Goal: Unclear

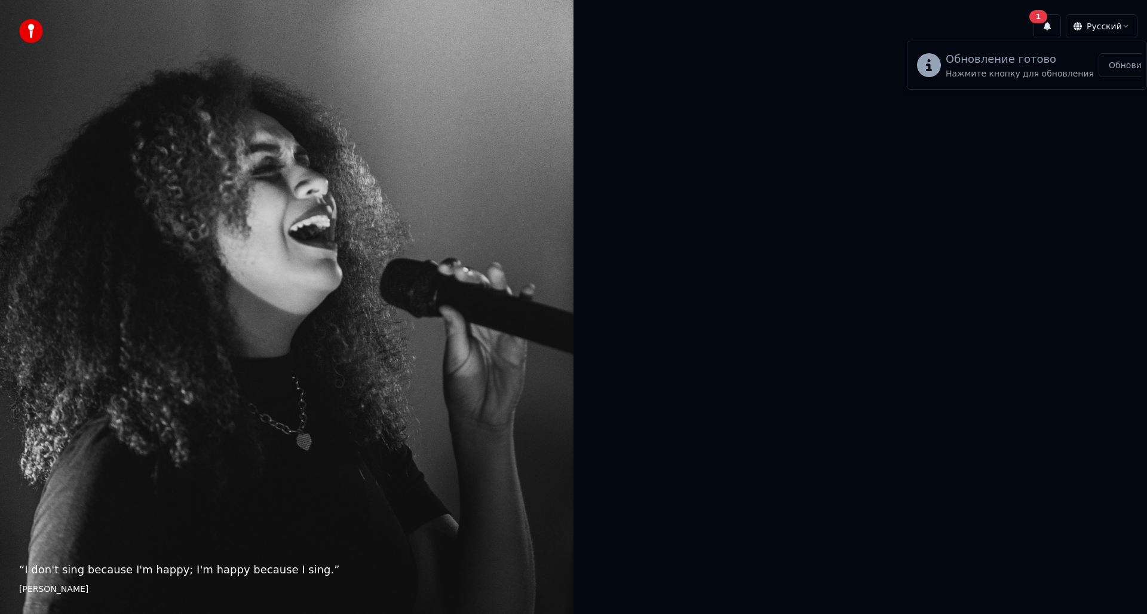
click at [1089, 134] on div at bounding box center [861, 307] width 574 height 518
click at [1114, 23] on html "“ I don't sing because I'm happy; I'm happy because I sing. ” [PERSON_NAME] 1 Р…" at bounding box center [573, 307] width 1147 height 614
click at [1046, 24] on button "1" at bounding box center [1047, 26] width 27 height 24
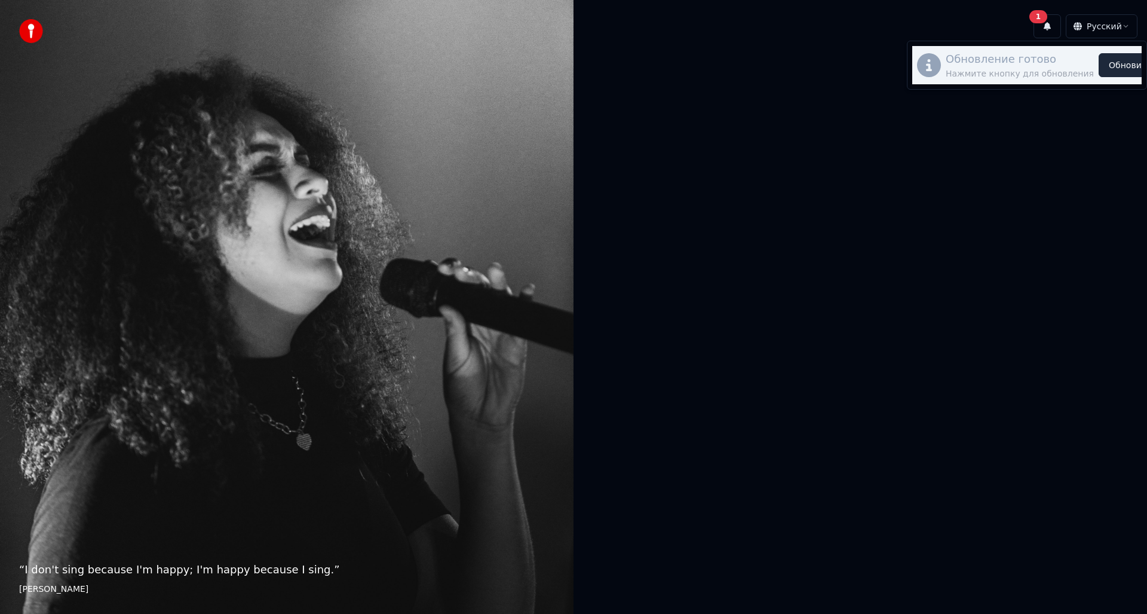
click at [1101, 68] on button "Обновить" at bounding box center [1130, 65] width 63 height 24
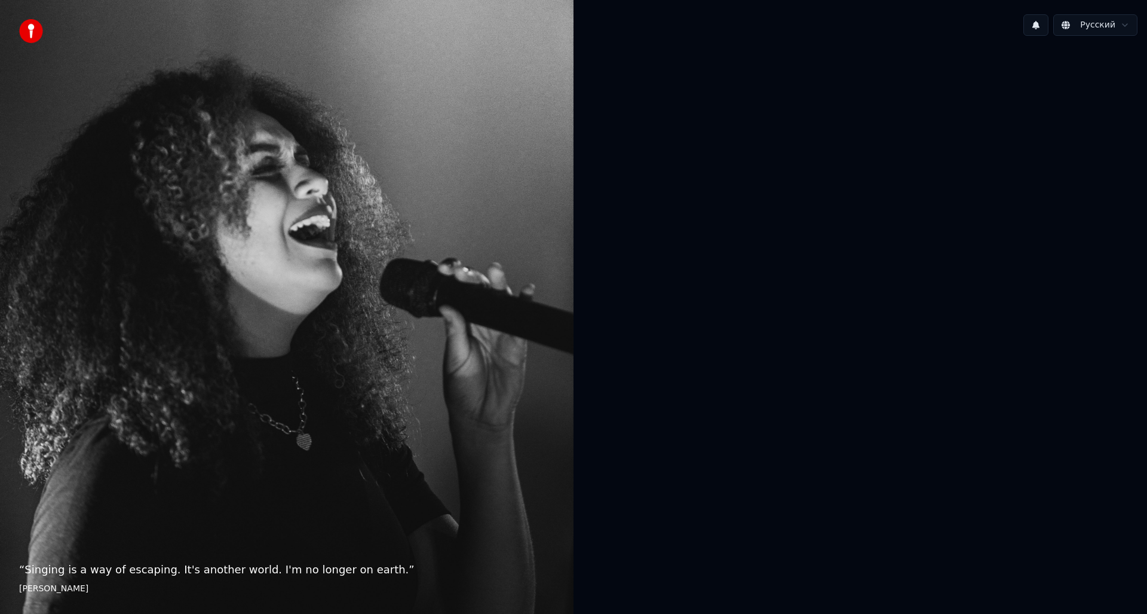
click at [33, 30] on img at bounding box center [31, 31] width 24 height 24
click at [356, 321] on div "“ Singing is a way of escaping. It's another world. I'm no longer on earth. ” E…" at bounding box center [287, 307] width 574 height 614
drag, startPoint x: 356, startPoint y: 321, endPoint x: 630, endPoint y: 396, distance: 283.7
click at [394, 333] on div "“ Singing is a way of escaping. It's another world. I'm no longer on earth. ” E…" at bounding box center [287, 307] width 574 height 614
click at [906, 495] on div at bounding box center [861, 305] width 574 height 520
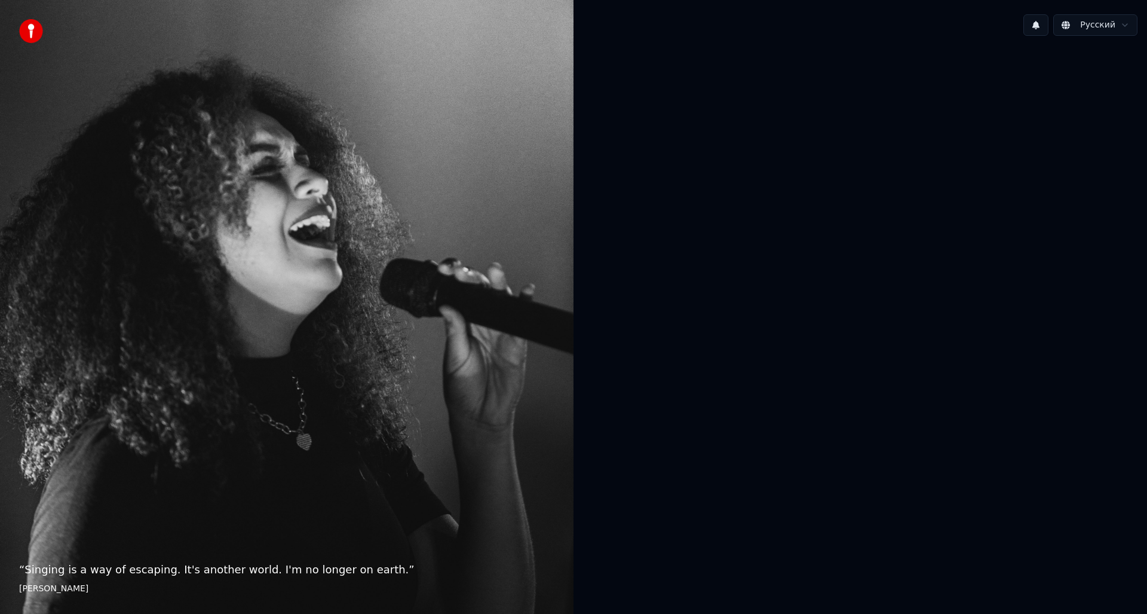
drag, startPoint x: 906, startPoint y: 495, endPoint x: 1047, endPoint y: 140, distance: 381.7
click at [906, 494] on div at bounding box center [861, 305] width 574 height 520
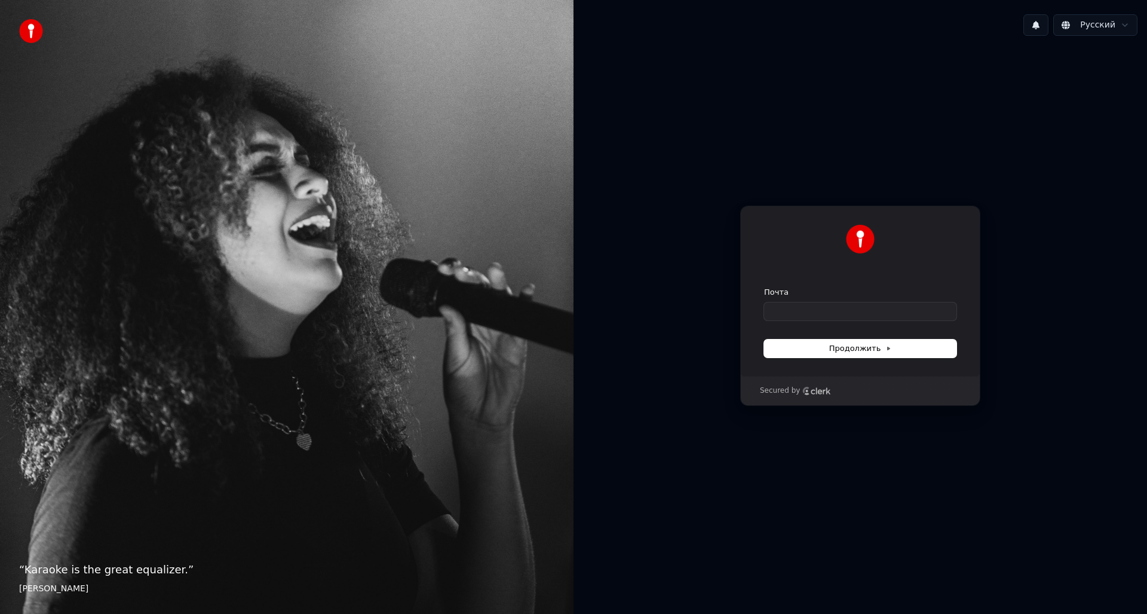
drag, startPoint x: 979, startPoint y: 103, endPoint x: 1059, endPoint y: 33, distance: 106.7
click at [989, 93] on div "Продолжить с помощью Google или Почта Продолжить Secured by" at bounding box center [861, 305] width 574 height 520
